Goal: Information Seeking & Learning: Learn about a topic

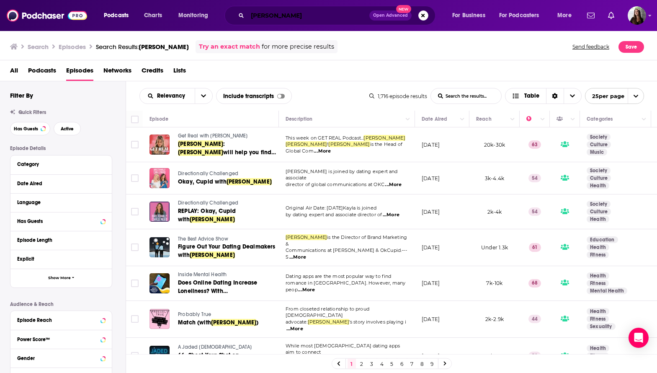
click at [287, 16] on input "[PERSON_NAME]" at bounding box center [309, 15] width 122 height 13
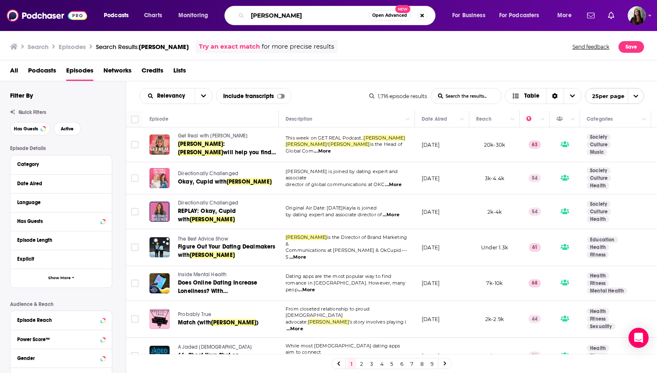
click at [287, 16] on input "[PERSON_NAME]" at bounding box center [308, 15] width 121 height 13
type input "radiance revealed"
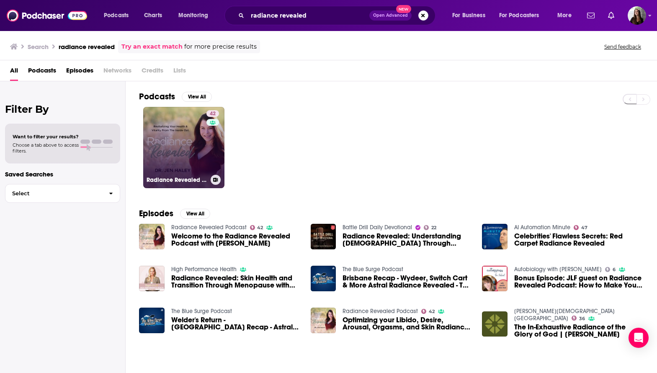
click at [198, 147] on link "42 Radiance Revealed Podcast" at bounding box center [183, 147] width 81 height 81
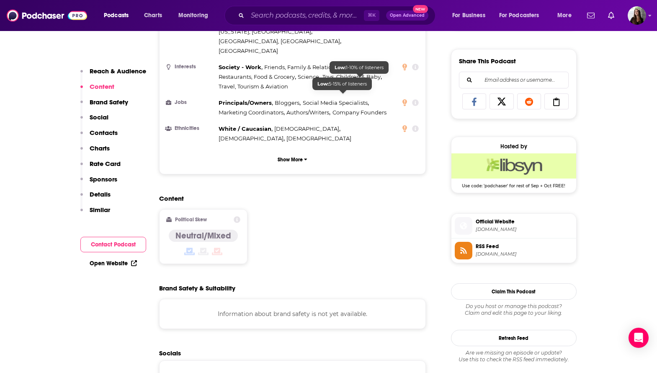
scroll to position [547, 0]
